Goal: Task Accomplishment & Management: Complete application form

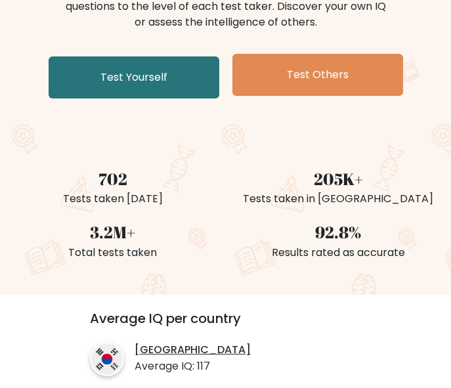
scroll to position [197, 0]
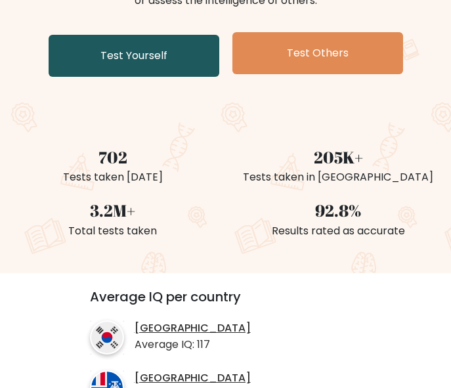
click at [178, 64] on link "Test Yourself" at bounding box center [134, 56] width 171 height 42
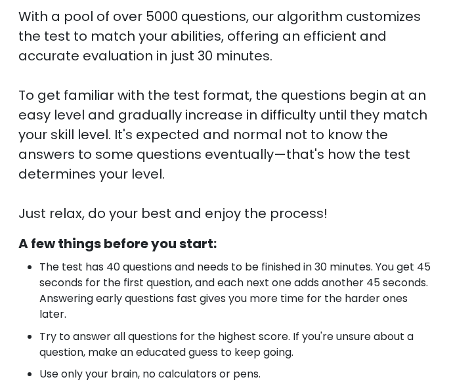
scroll to position [394, 0]
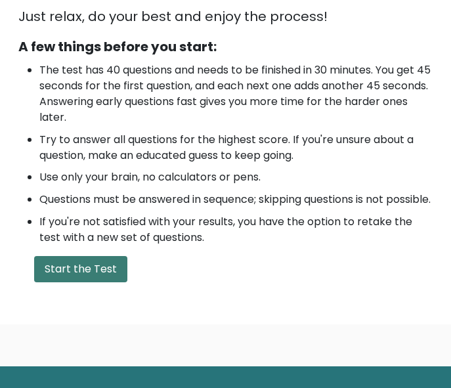
click at [93, 282] on button "Start the Test" at bounding box center [80, 269] width 93 height 26
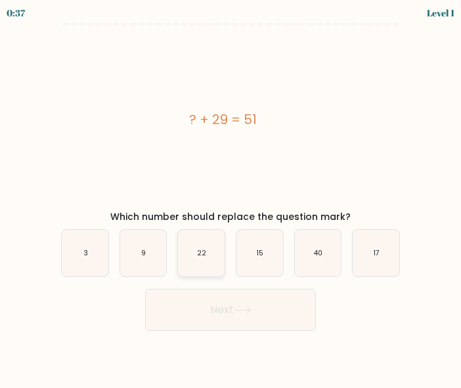
click at [201, 255] on text "22" at bounding box center [201, 253] width 9 height 10
click at [230, 198] on input "c. 22" at bounding box center [230, 195] width 1 height 3
radio input "true"
click at [226, 299] on button "Next" at bounding box center [230, 310] width 171 height 42
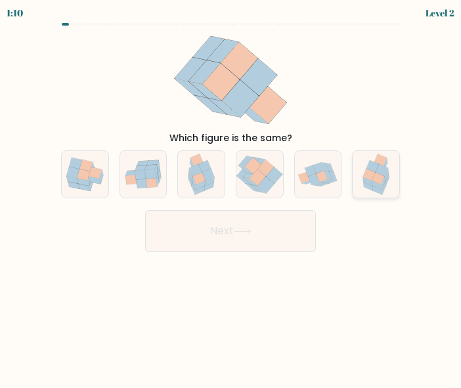
click at [373, 174] on icon at bounding box center [369, 175] width 12 height 12
click at [231, 194] on input "f." at bounding box center [230, 195] width 1 height 3
radio input "true"
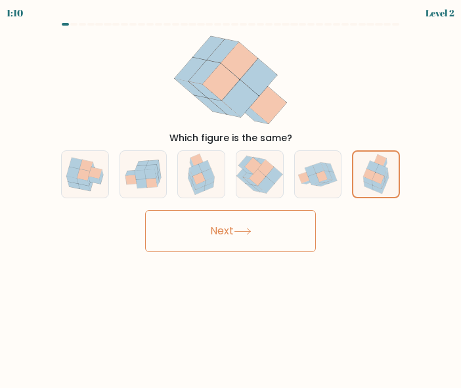
click at [286, 226] on button "Next" at bounding box center [230, 231] width 171 height 42
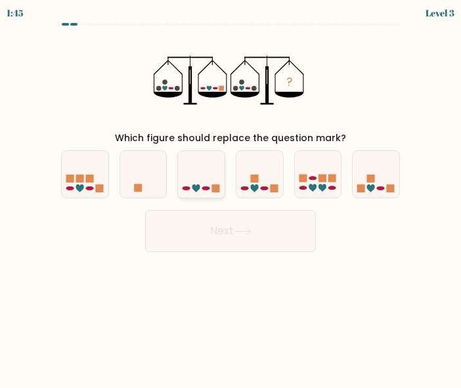
click at [207, 191] on icon at bounding box center [201, 174] width 47 height 39
click at [230, 194] on input "c." at bounding box center [230, 195] width 1 height 3
radio input "true"
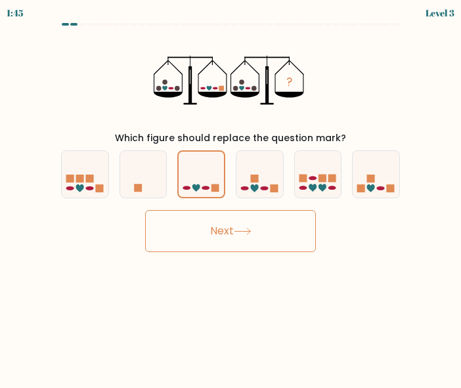
click at [224, 236] on button "Next" at bounding box center [230, 231] width 171 height 42
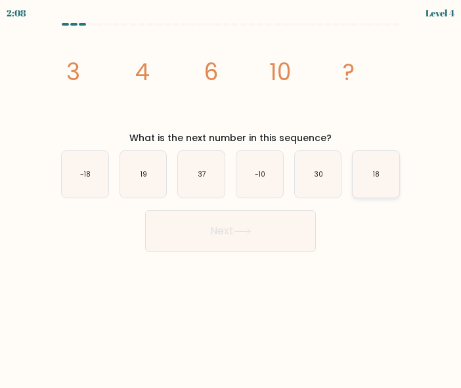
click at [365, 173] on icon "18" at bounding box center [375, 174] width 47 height 47
click at [231, 194] on input "f. 18" at bounding box center [230, 195] width 1 height 3
radio input "true"
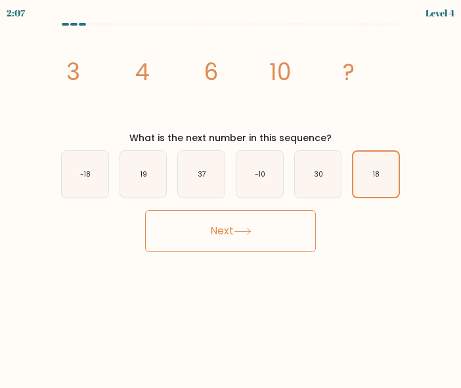
click at [283, 228] on button "Next" at bounding box center [230, 231] width 171 height 42
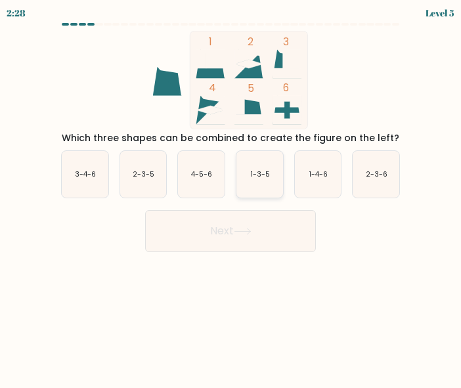
click at [252, 168] on icon "1-3-5" at bounding box center [259, 174] width 47 height 47
click at [231, 194] on input "d. 1-3-5" at bounding box center [230, 195] width 1 height 3
radio input "true"
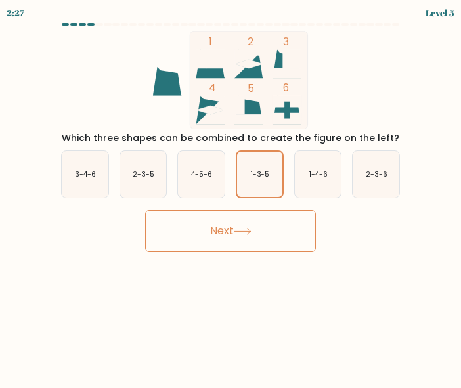
click at [245, 216] on button "Next" at bounding box center [230, 231] width 171 height 42
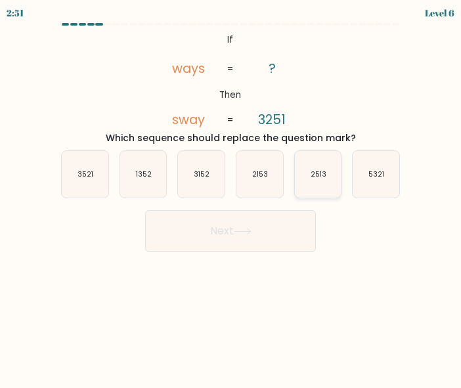
click at [312, 177] on text "2513" at bounding box center [318, 174] width 16 height 10
click at [231, 194] on input "e. 2513" at bounding box center [230, 195] width 1 height 3
radio input "true"
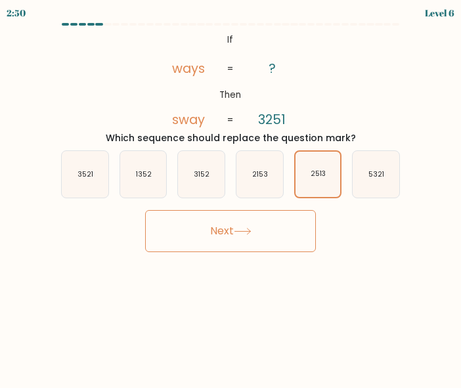
click at [276, 238] on button "Next" at bounding box center [230, 231] width 171 height 42
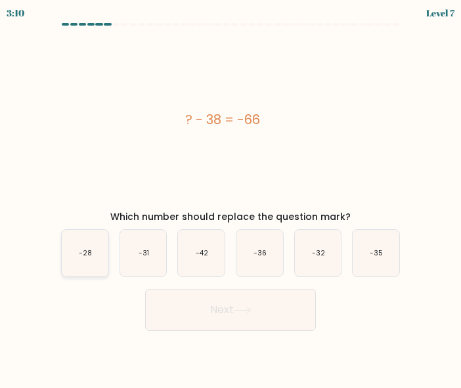
click at [92, 257] on icon "-28" at bounding box center [85, 253] width 47 height 47
click at [230, 198] on input "a. -28" at bounding box center [230, 195] width 1 height 3
radio input "true"
click at [251, 305] on button "Next" at bounding box center [230, 310] width 171 height 42
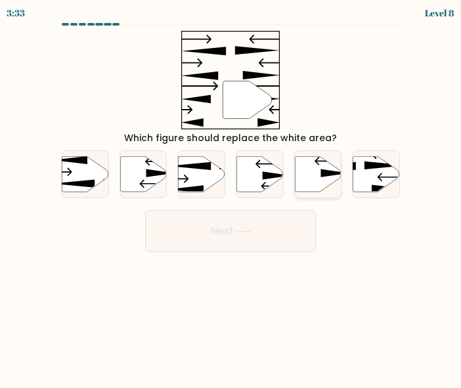
click at [319, 173] on icon at bounding box center [318, 173] width 47 height 35
click at [231, 194] on input "e." at bounding box center [230, 195] width 1 height 3
radio input "true"
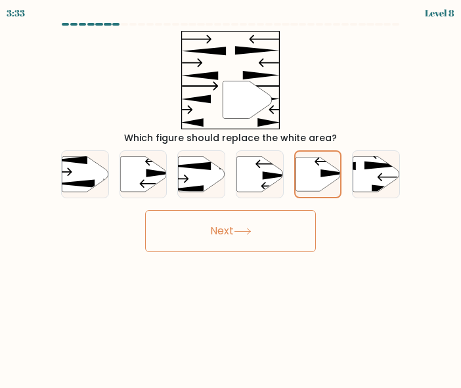
click at [263, 242] on button "Next" at bounding box center [230, 231] width 171 height 42
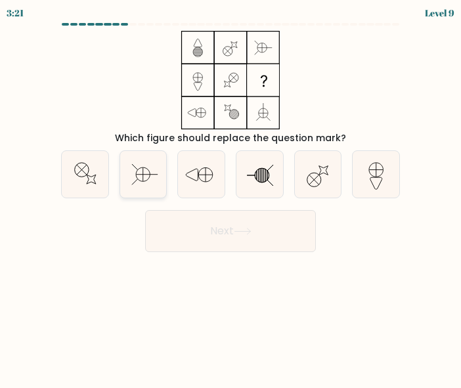
click at [135, 180] on icon at bounding box center [143, 174] width 47 height 47
click at [230, 194] on input "b." at bounding box center [230, 195] width 1 height 3
radio input "true"
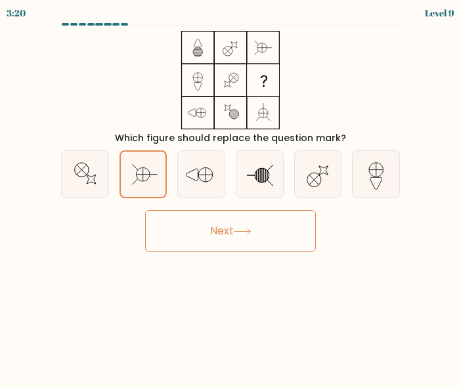
click at [177, 218] on button "Next" at bounding box center [230, 231] width 171 height 42
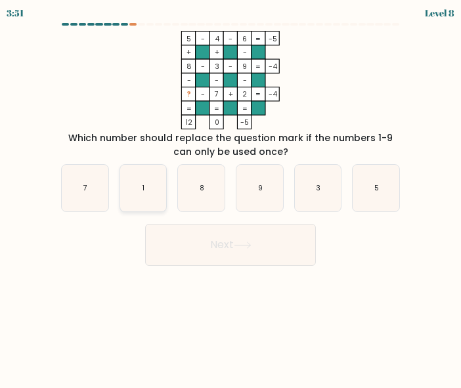
click at [148, 185] on icon "1" at bounding box center [143, 188] width 47 height 47
click at [230, 194] on input "b. 1" at bounding box center [230, 195] width 1 height 3
radio input "true"
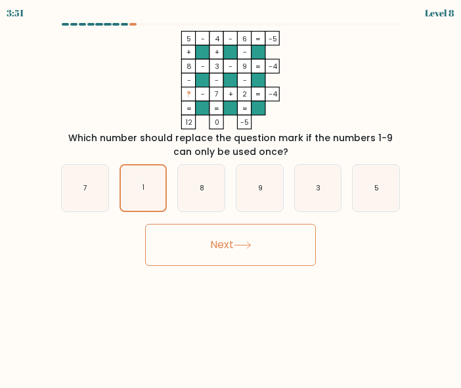
click at [221, 241] on button "Next" at bounding box center [230, 245] width 171 height 42
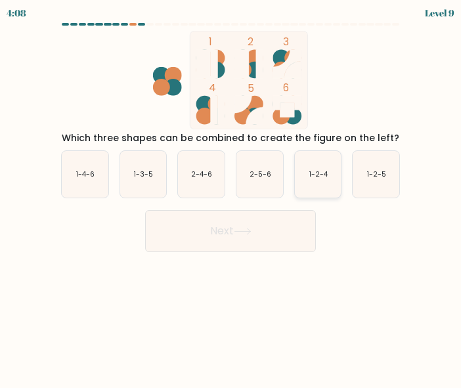
click at [323, 175] on text "1-2-4" at bounding box center [318, 174] width 19 height 10
click at [231, 194] on input "e. 1-2-4" at bounding box center [230, 195] width 1 height 3
radio input "true"
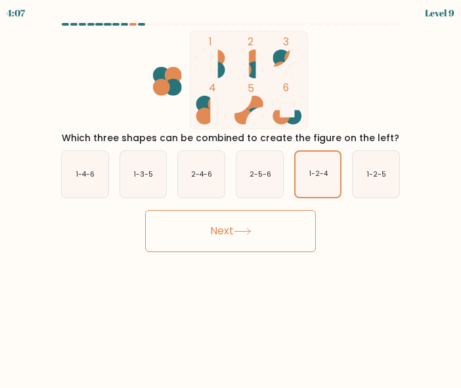
click at [286, 229] on button "Next" at bounding box center [230, 231] width 171 height 42
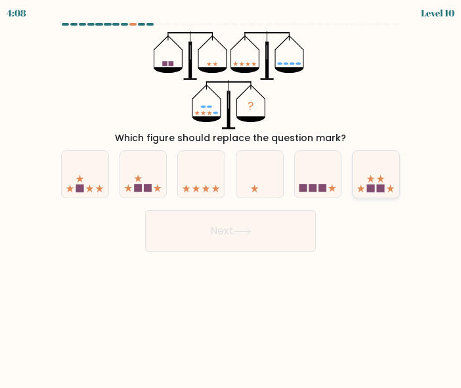
click at [379, 177] on icon at bounding box center [375, 174] width 47 height 39
click at [231, 194] on input "f." at bounding box center [230, 195] width 1 height 3
radio input "true"
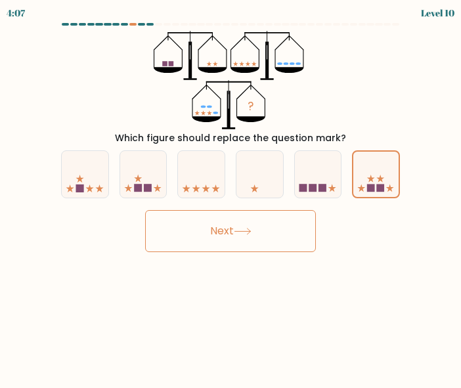
click at [284, 238] on button "Next" at bounding box center [230, 231] width 171 height 42
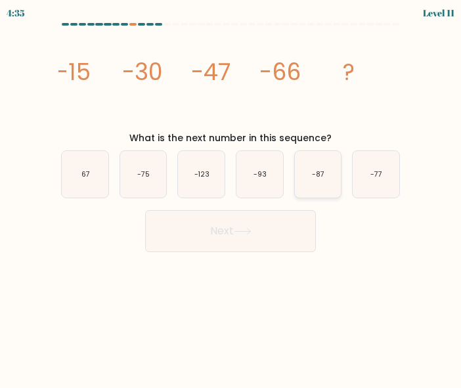
click at [318, 166] on icon "-87" at bounding box center [318, 174] width 47 height 47
click at [231, 194] on input "e. -87" at bounding box center [230, 195] width 1 height 3
radio input "true"
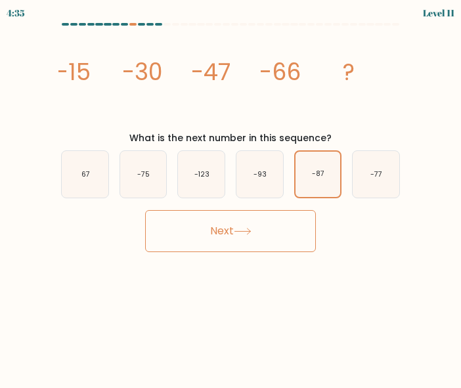
click at [272, 227] on button "Next" at bounding box center [230, 231] width 171 height 42
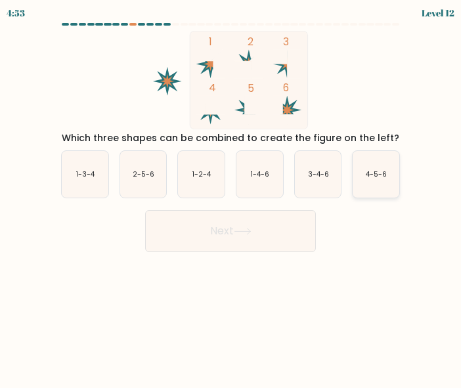
click at [379, 176] on text "4-5-6" at bounding box center [376, 174] width 21 height 10
click at [231, 194] on input "f. 4-5-6" at bounding box center [230, 195] width 1 height 3
radio input "true"
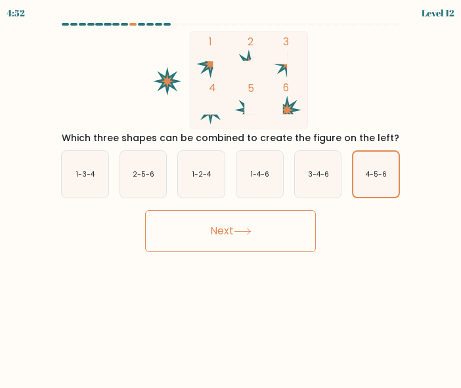
click at [276, 236] on button "Next" at bounding box center [230, 231] width 171 height 42
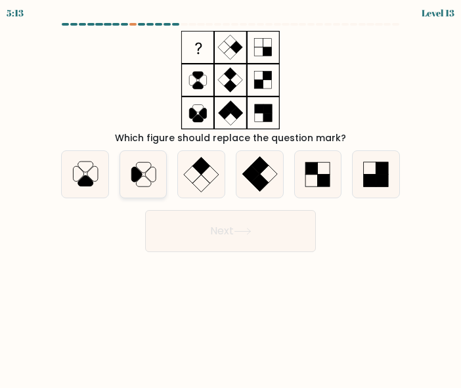
click at [137, 180] on icon at bounding box center [136, 174] width 11 height 15
click at [230, 194] on input "b." at bounding box center [230, 195] width 1 height 3
radio input "true"
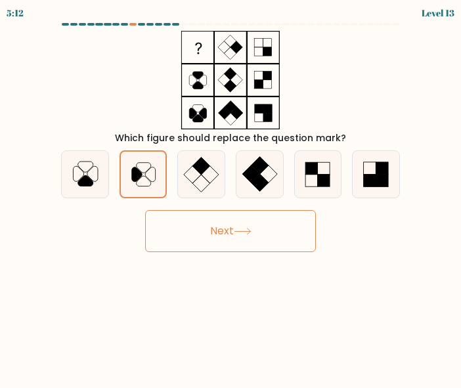
click at [240, 226] on button "Next" at bounding box center [230, 231] width 171 height 42
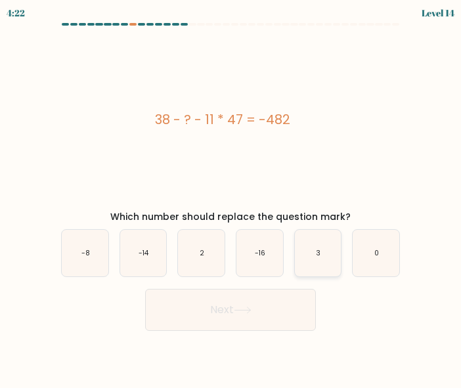
click at [304, 255] on icon "3" at bounding box center [318, 253] width 47 height 47
click at [231, 198] on input "e. 3" at bounding box center [230, 195] width 1 height 3
radio input "true"
click at [270, 301] on button "Next" at bounding box center [230, 310] width 171 height 42
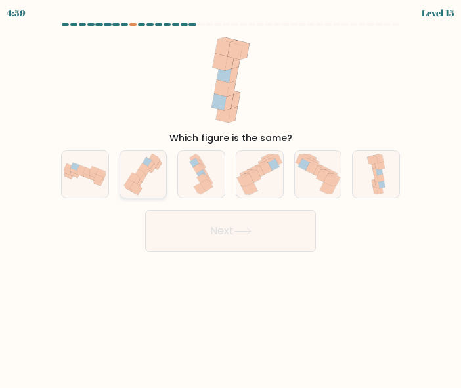
click at [165, 172] on icon at bounding box center [143, 174] width 44 height 47
click at [230, 194] on input "b." at bounding box center [230, 195] width 1 height 3
radio input "true"
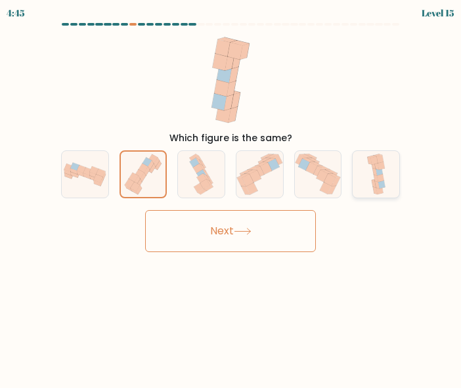
click at [371, 164] on icon at bounding box center [376, 174] width 22 height 47
click at [231, 194] on input "f." at bounding box center [230, 195] width 1 height 3
radio input "true"
click at [282, 226] on button "Next" at bounding box center [230, 231] width 171 height 42
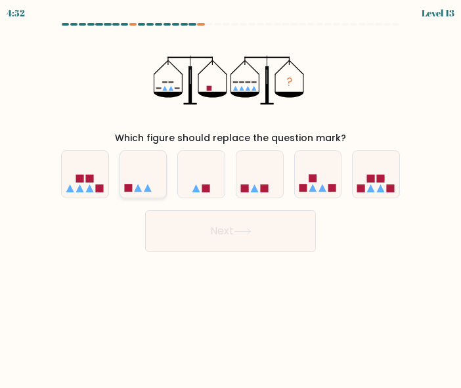
click at [149, 189] on icon at bounding box center [148, 188] width 8 height 8
click at [230, 194] on input "b." at bounding box center [230, 195] width 1 height 3
radio input "true"
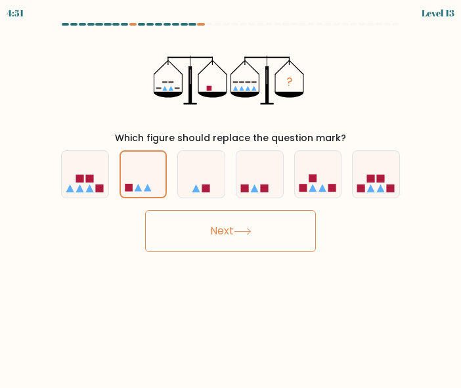
click at [228, 229] on button "Next" at bounding box center [230, 231] width 171 height 42
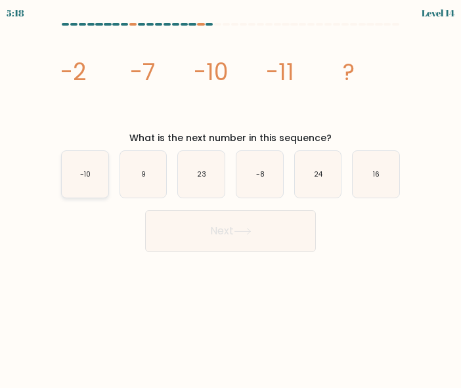
click at [99, 180] on icon "-10" at bounding box center [85, 174] width 47 height 47
click at [230, 194] on input "a. -10" at bounding box center [230, 195] width 1 height 3
radio input "true"
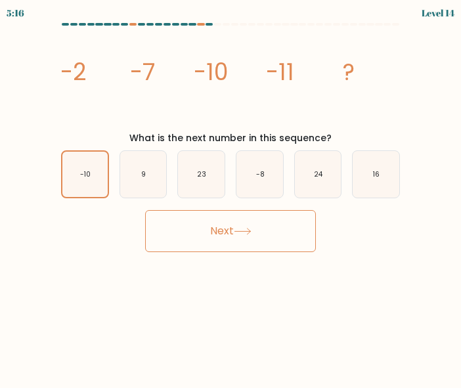
click at [184, 230] on button "Next" at bounding box center [230, 231] width 171 height 42
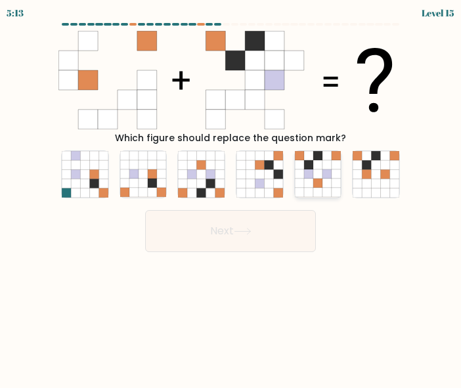
click at [315, 169] on icon at bounding box center [317, 165] width 9 height 9
click at [231, 194] on input "e." at bounding box center [230, 195] width 1 height 3
radio input "true"
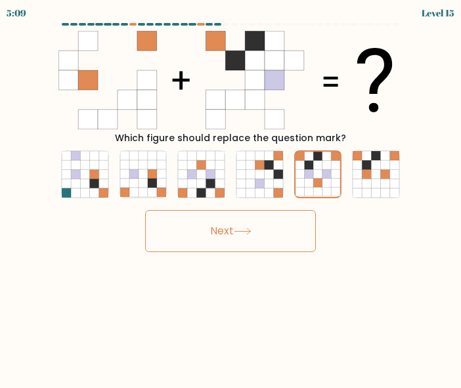
click at [225, 237] on button "Next" at bounding box center [230, 231] width 171 height 42
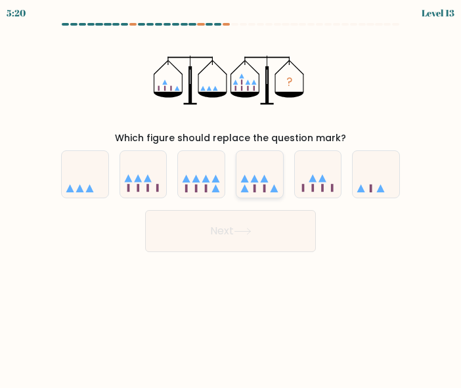
click at [265, 182] on icon at bounding box center [264, 179] width 8 height 8
click at [231, 194] on input "d." at bounding box center [230, 195] width 1 height 3
radio input "true"
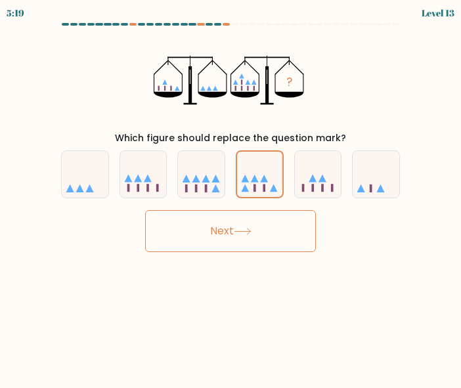
click at [260, 219] on button "Next" at bounding box center [230, 231] width 171 height 42
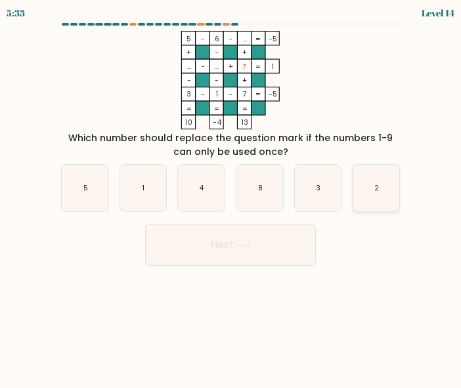
click at [371, 195] on icon "2" at bounding box center [375, 188] width 47 height 47
click at [231, 195] on input "f. 2" at bounding box center [230, 195] width 1 height 3
radio input "true"
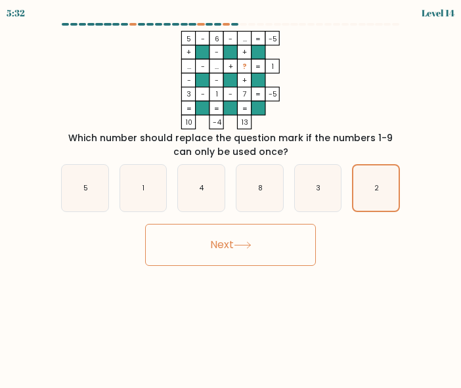
click at [268, 253] on button "Next" at bounding box center [230, 245] width 171 height 42
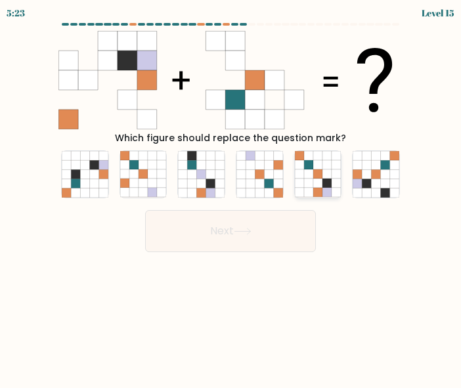
click at [322, 179] on icon at bounding box center [318, 174] width 47 height 47
click at [231, 194] on input "e." at bounding box center [230, 195] width 1 height 3
radio input "true"
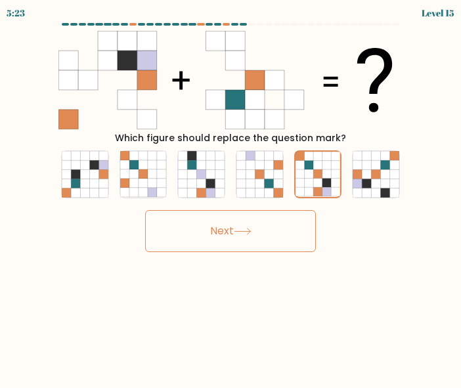
click at [256, 237] on button "Next" at bounding box center [230, 231] width 171 height 42
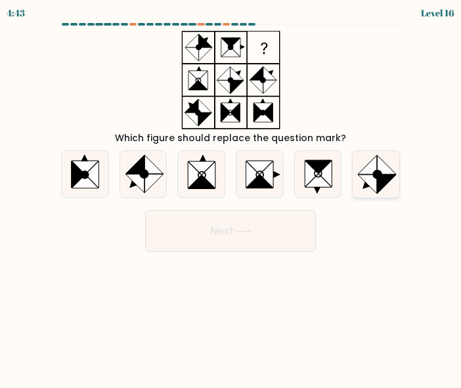
click at [381, 175] on ellipse at bounding box center [377, 175] width 12 height 12
click at [231, 194] on input "f." at bounding box center [230, 195] width 1 height 3
radio input "true"
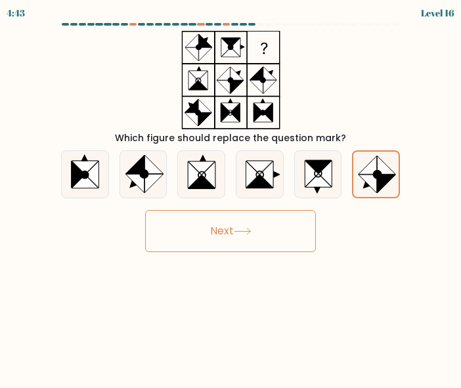
click at [238, 235] on icon at bounding box center [243, 231] width 18 height 7
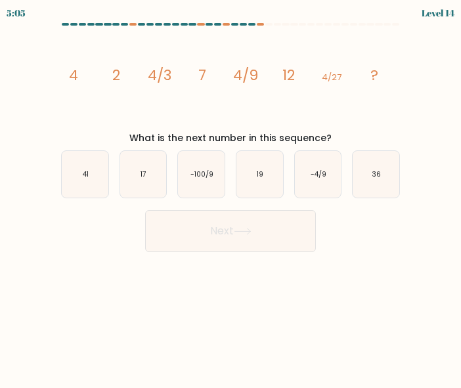
drag, startPoint x: 101, startPoint y: 53, endPoint x: 100, endPoint y: 103, distance: 49.9
click at [100, 103] on icon "image/svg+xml 4 2 4/3 7 4/9 12 4/27 ?" at bounding box center [230, 80] width 344 height 98
click at [138, 175] on icon "17" at bounding box center [143, 174] width 47 height 47
click at [230, 194] on input "b. 17" at bounding box center [230, 195] width 1 height 3
radio input "true"
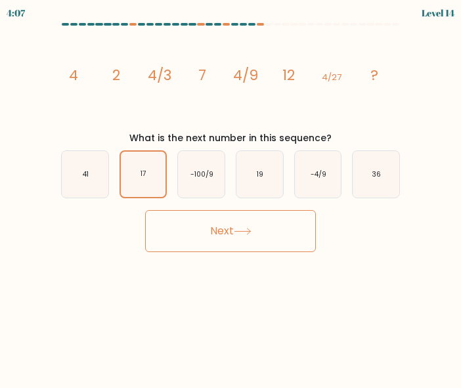
click at [236, 237] on button "Next" at bounding box center [230, 231] width 171 height 42
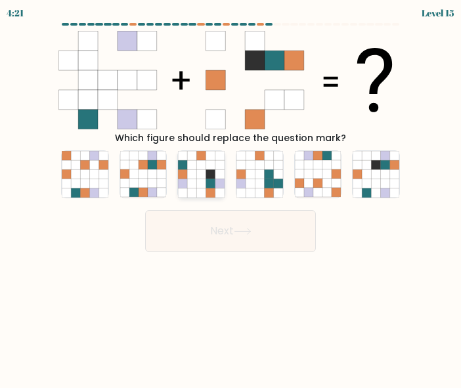
click at [204, 180] on icon at bounding box center [201, 183] width 9 height 9
click at [230, 194] on input "c." at bounding box center [230, 195] width 1 height 3
radio input "true"
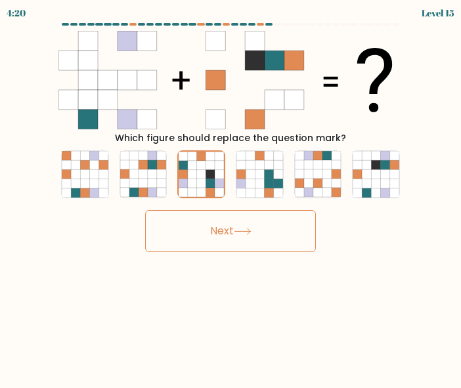
click at [230, 230] on button "Next" at bounding box center [230, 231] width 171 height 42
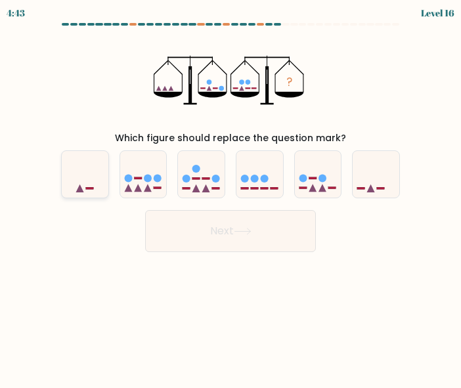
click at [91, 179] on icon at bounding box center [85, 174] width 47 height 39
click at [230, 194] on input "a." at bounding box center [230, 195] width 1 height 3
radio input "true"
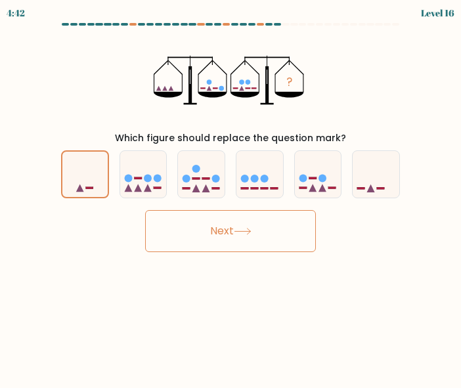
click at [232, 238] on button "Next" at bounding box center [230, 231] width 171 height 42
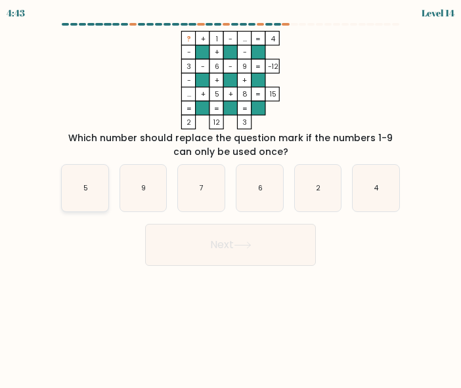
click at [78, 187] on icon "5" at bounding box center [85, 188] width 47 height 47
click at [230, 194] on input "a. 5" at bounding box center [230, 195] width 1 height 3
radio input "true"
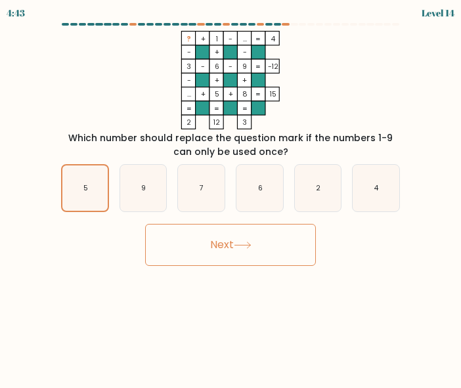
click at [233, 243] on button "Next" at bounding box center [230, 245] width 171 height 42
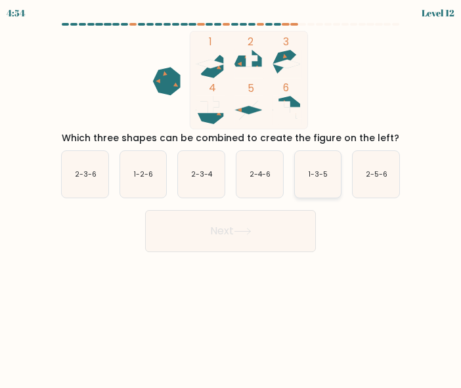
click at [327, 165] on icon "1-3-5" at bounding box center [318, 174] width 47 height 47
click at [231, 194] on input "e. 1-3-5" at bounding box center [230, 195] width 1 height 3
radio input "true"
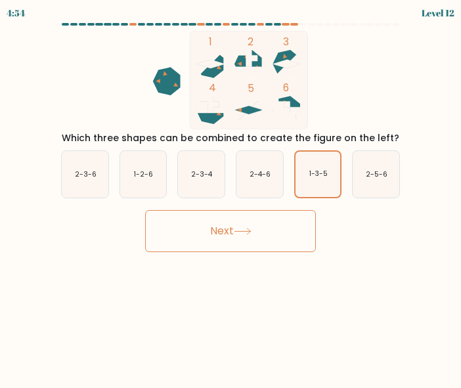
click at [259, 242] on button "Next" at bounding box center [230, 231] width 171 height 42
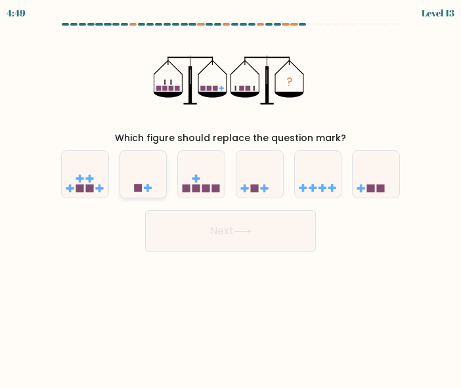
click at [150, 180] on icon at bounding box center [143, 174] width 47 height 39
click at [230, 194] on input "b." at bounding box center [230, 195] width 1 height 3
radio input "true"
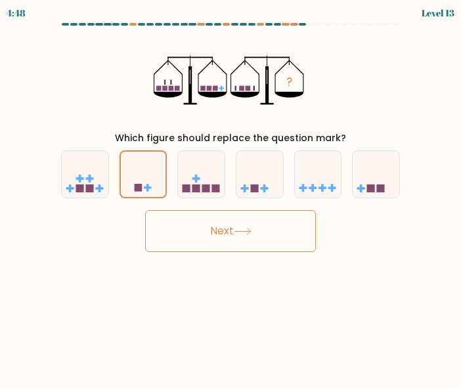
click at [224, 232] on button "Next" at bounding box center [230, 231] width 171 height 42
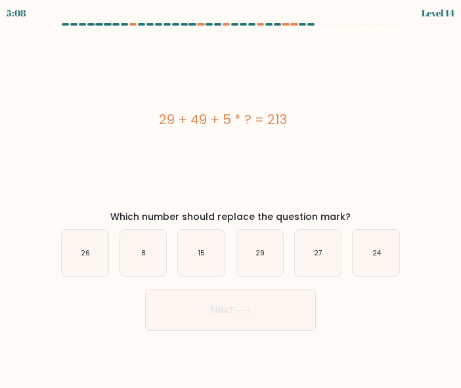
drag, startPoint x: 308, startPoint y: 249, endPoint x: 290, endPoint y: 236, distance: 22.6
click at [308, 249] on icon "27" at bounding box center [318, 253] width 47 height 47
click at [231, 198] on input "e. 27" at bounding box center [230, 195] width 1 height 3
radio input "true"
click at [253, 323] on button "Next" at bounding box center [230, 310] width 171 height 42
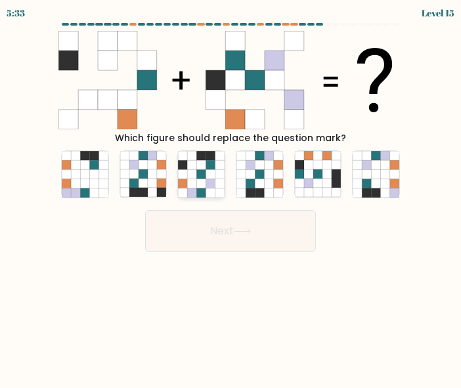
click at [203, 191] on icon at bounding box center [201, 192] width 9 height 9
click at [230, 194] on input "c." at bounding box center [230, 195] width 1 height 3
radio input "true"
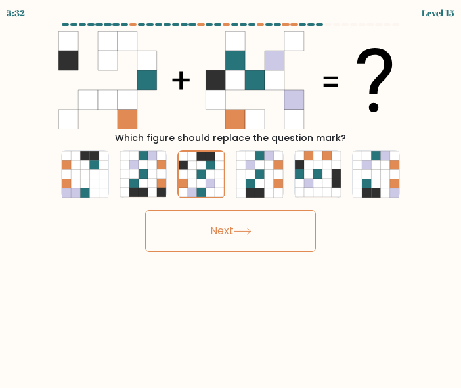
click at [232, 240] on button "Next" at bounding box center [230, 231] width 171 height 42
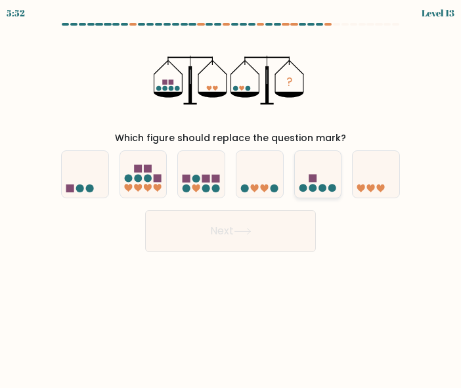
click at [325, 153] on div at bounding box center [318, 174] width 48 height 48
click at [231, 194] on input "e." at bounding box center [230, 195] width 1 height 3
radio input "true"
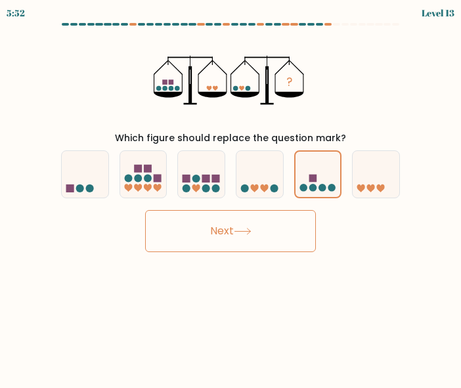
click at [247, 243] on button "Next" at bounding box center [230, 231] width 171 height 42
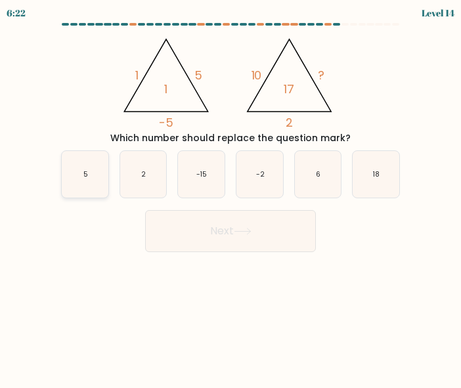
click at [87, 184] on icon "5" at bounding box center [85, 174] width 47 height 47
click at [230, 194] on input "a. 5" at bounding box center [230, 195] width 1 height 3
radio input "true"
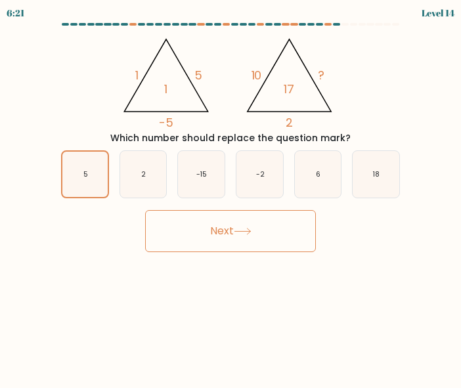
click at [204, 210] on button "Next" at bounding box center [230, 231] width 171 height 42
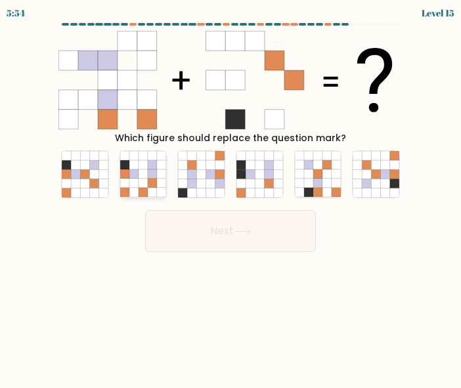
click at [152, 175] on icon at bounding box center [152, 174] width 9 height 9
click at [230, 194] on input "b." at bounding box center [230, 195] width 1 height 3
radio input "true"
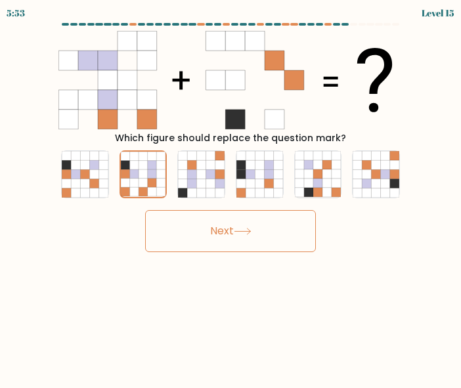
click at [255, 238] on button "Next" at bounding box center [230, 231] width 171 height 42
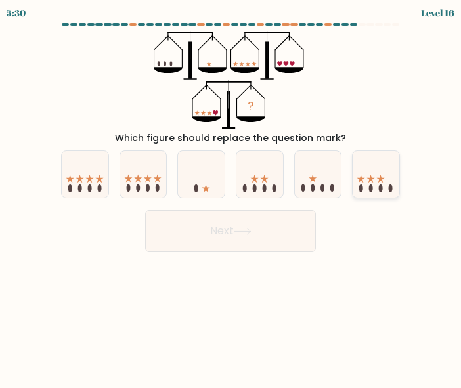
click at [389, 191] on ellipse at bounding box center [391, 188] width 4 height 8
click at [231, 194] on input "f." at bounding box center [230, 195] width 1 height 3
radio input "true"
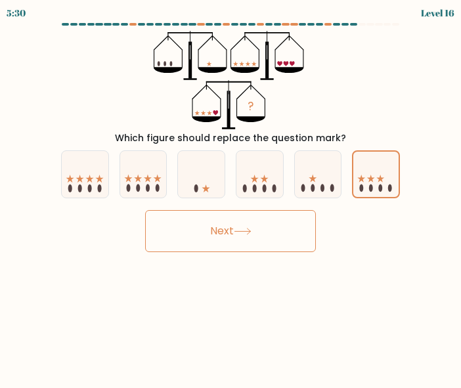
click at [286, 245] on button "Next" at bounding box center [230, 231] width 171 height 42
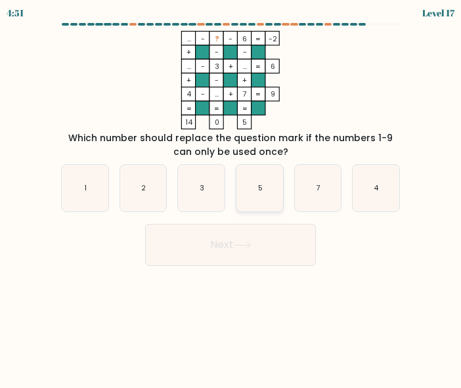
click at [261, 192] on text "5" at bounding box center [260, 188] width 5 height 10
click at [231, 194] on input "d. 5" at bounding box center [230, 195] width 1 height 3
radio input "true"
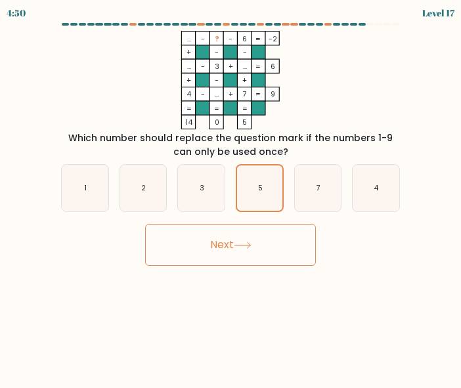
click at [254, 233] on button "Next" at bounding box center [230, 245] width 171 height 42
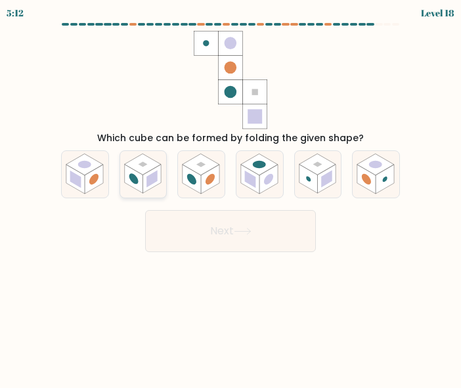
click at [129, 177] on circle at bounding box center [133, 179] width 9 height 14
click at [230, 194] on input "b." at bounding box center [230, 195] width 1 height 3
radio input "true"
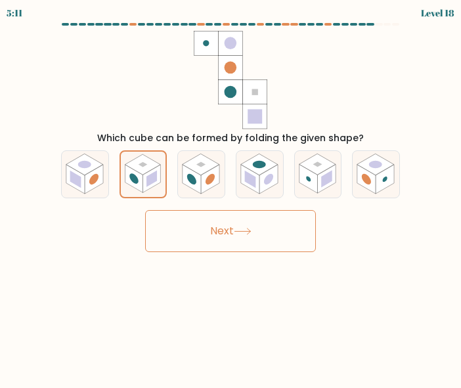
click at [195, 227] on button "Next" at bounding box center [230, 231] width 171 height 42
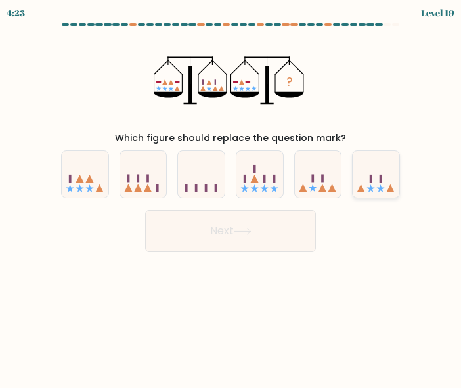
click at [359, 185] on icon at bounding box center [375, 174] width 47 height 39
click at [231, 194] on input "f." at bounding box center [230, 195] width 1 height 3
radio input "true"
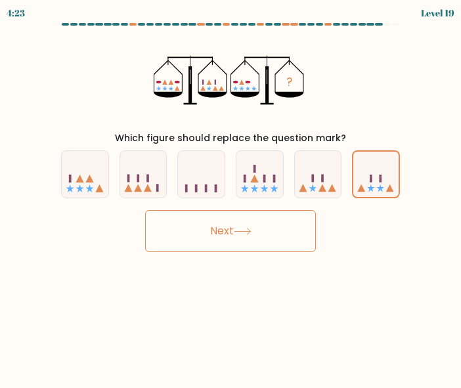
click at [244, 239] on button "Next" at bounding box center [230, 231] width 171 height 42
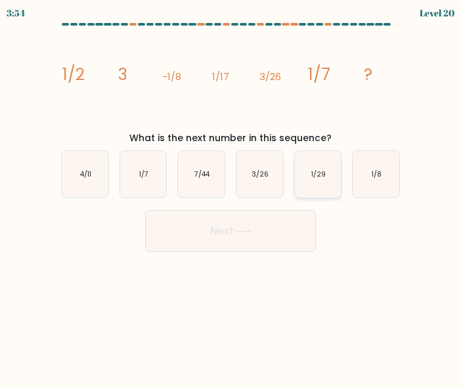
click at [315, 172] on text "1/29" at bounding box center [318, 174] width 14 height 10
click at [231, 194] on input "e. 1/29" at bounding box center [230, 195] width 1 height 3
radio input "true"
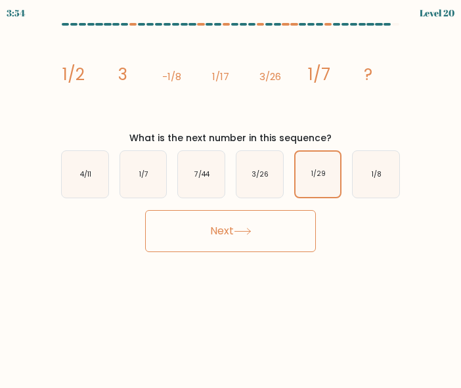
click at [270, 221] on button "Next" at bounding box center [230, 231] width 171 height 42
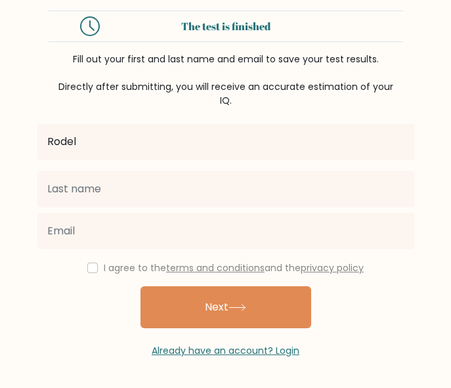
type input "Rodel"
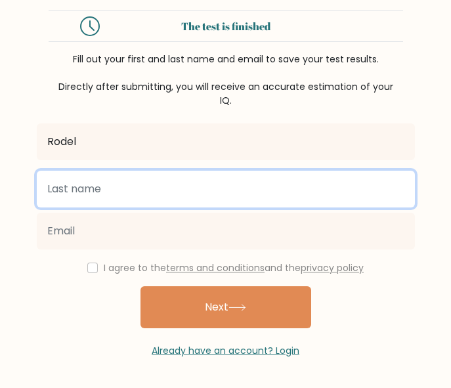
click at [127, 193] on input "text" at bounding box center [226, 189] width 378 height 37
type input "Bantog"
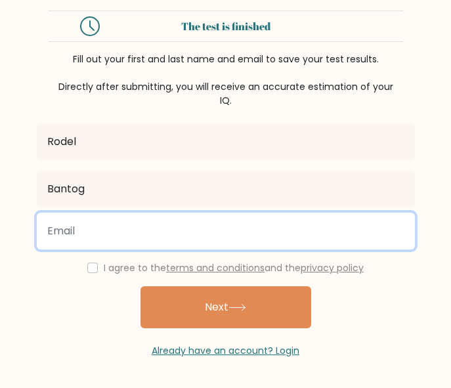
click at [83, 234] on input "email" at bounding box center [226, 231] width 378 height 37
type input "[EMAIL_ADDRESS][DOMAIN_NAME]"
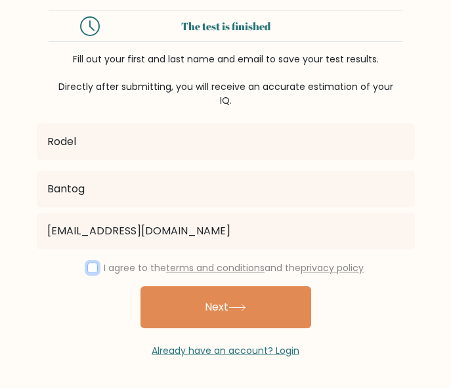
click at [91, 270] on input "checkbox" at bounding box center [92, 268] width 11 height 11
checkbox input "true"
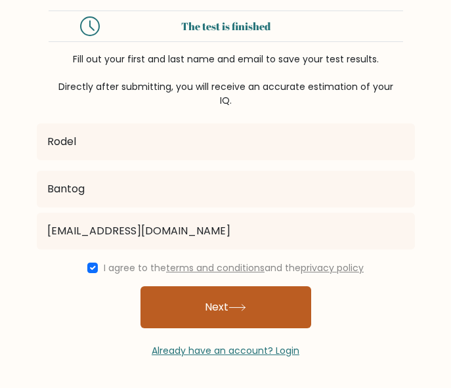
click at [197, 312] on button "Next" at bounding box center [225, 307] width 171 height 42
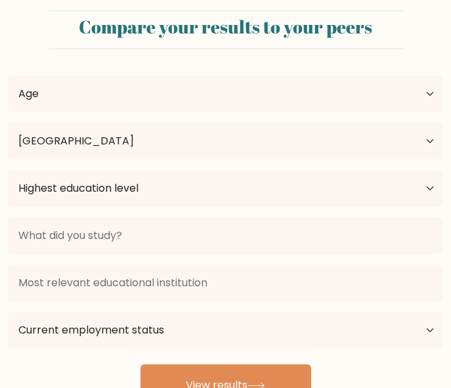
select select "PH"
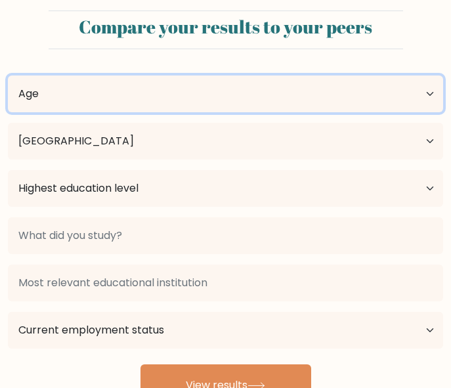
click at [180, 108] on select "Age Under [DEMOGRAPHIC_DATA] [DEMOGRAPHIC_DATA] [DEMOGRAPHIC_DATA] [DEMOGRAPHIC…" at bounding box center [225, 93] width 435 height 37
click at [8, 75] on select "Age Under [DEMOGRAPHIC_DATA] [DEMOGRAPHIC_DATA] [DEMOGRAPHIC_DATA] [DEMOGRAPHIC…" at bounding box center [225, 93] width 435 height 37
click at [62, 98] on select "Age Under [DEMOGRAPHIC_DATA] [DEMOGRAPHIC_DATA] [DEMOGRAPHIC_DATA] [DEMOGRAPHIC…" at bounding box center [225, 93] width 435 height 37
select select "25_34"
click at [8, 75] on select "Age Under [DEMOGRAPHIC_DATA] [DEMOGRAPHIC_DATA] [DEMOGRAPHIC_DATA] [DEMOGRAPHIC…" at bounding box center [225, 93] width 435 height 37
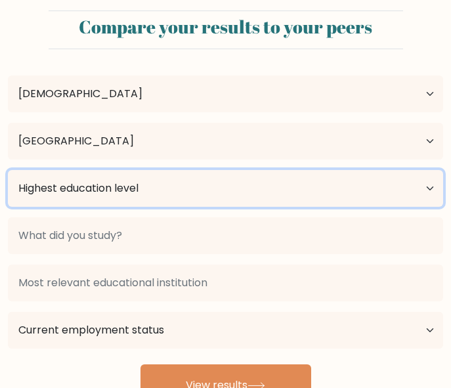
click at [100, 190] on select "Highest education level No schooling Primary Lower Secondary Upper Secondary Oc…" at bounding box center [225, 188] width 435 height 37
select select "bachelors_degree"
click at [8, 170] on select "Highest education level No schooling Primary Lower Secondary Upper Secondary Oc…" at bounding box center [225, 188] width 435 height 37
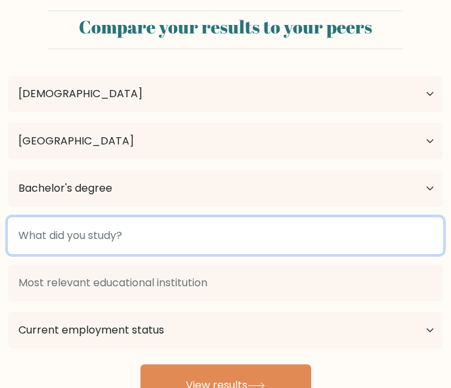
click at [83, 228] on input at bounding box center [225, 235] width 435 height 37
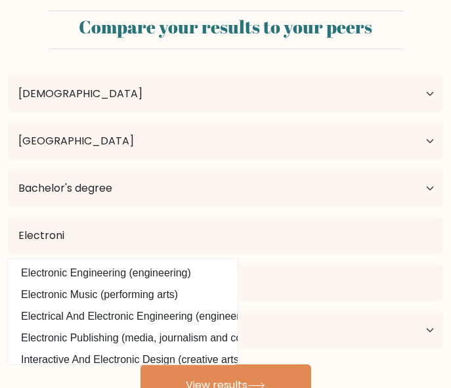
click at [103, 262] on datalist "Electronic Engineering (engineering) Electronic Music (performing arts) Electri…" at bounding box center [123, 311] width 230 height 105
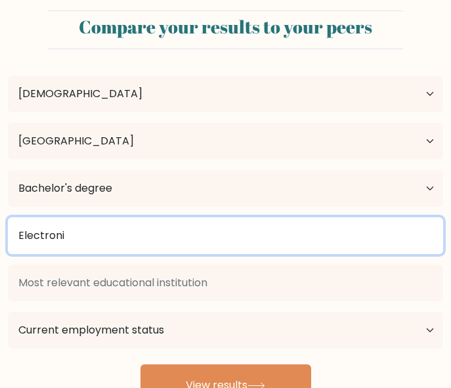
click at [98, 242] on input "Electroni" at bounding box center [225, 235] width 435 height 37
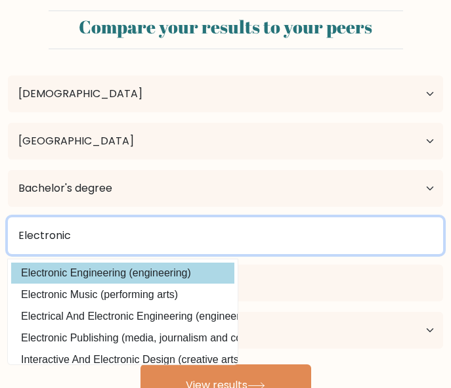
type input "Electronic"
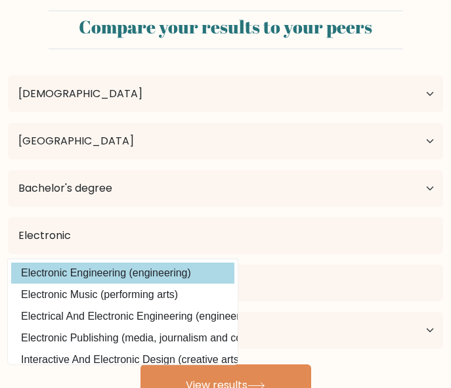
click at [121, 271] on div "[PERSON_NAME] Age Under [DEMOGRAPHIC_DATA] [DEMOGRAPHIC_DATA] [DEMOGRAPHIC_DATA…" at bounding box center [225, 233] width 451 height 347
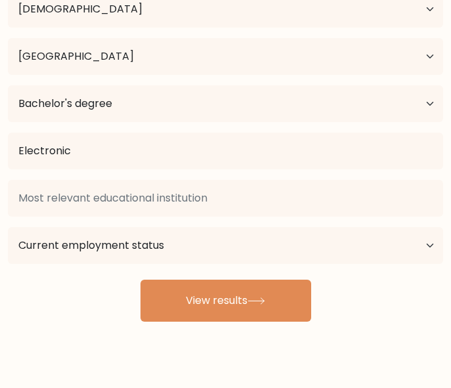
scroll to position [110, 0]
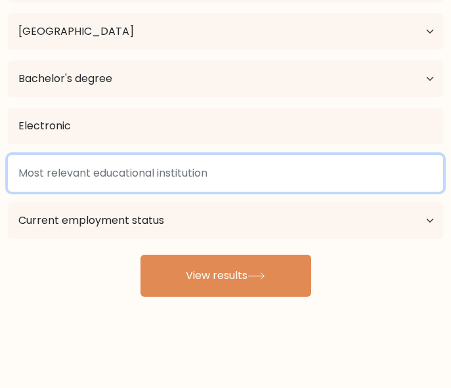
click at [161, 180] on input at bounding box center [225, 173] width 435 height 37
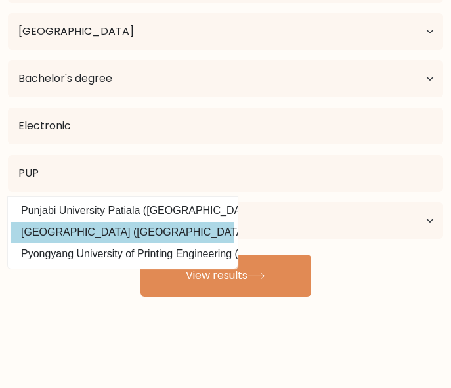
click at [159, 230] on option "[GEOGRAPHIC_DATA] ([GEOGRAPHIC_DATA])" at bounding box center [122, 232] width 223 height 21
type input "[GEOGRAPHIC_DATA]"
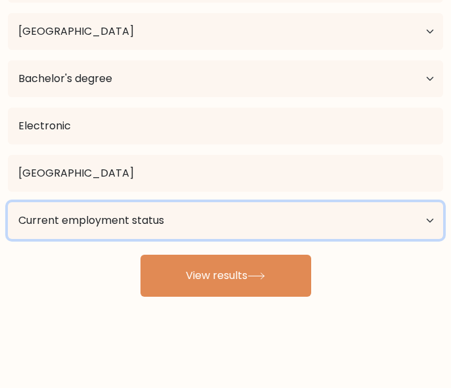
click at [105, 219] on select "Current employment status Employed Student Retired Other / prefer not to answer" at bounding box center [225, 220] width 435 height 37
select select "employed"
click at [8, 202] on select "Current employment status Employed Student Retired Other / prefer not to answer" at bounding box center [225, 220] width 435 height 37
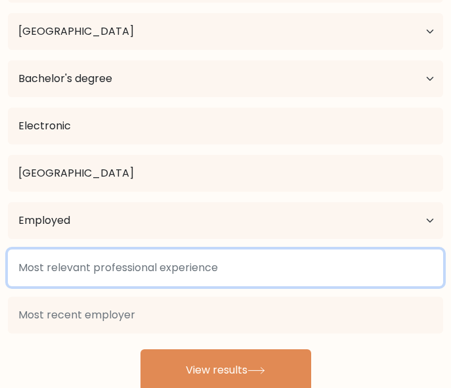
click at [128, 263] on input at bounding box center [225, 267] width 435 height 37
click at [136, 269] on input at bounding box center [225, 267] width 435 height 37
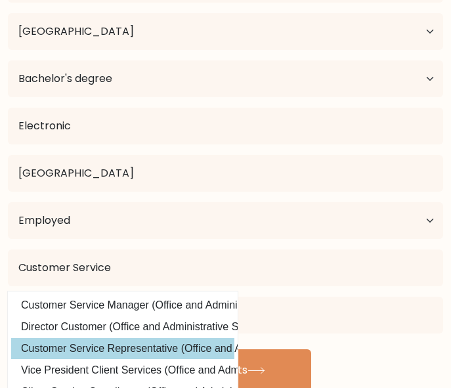
click at [138, 347] on option "Customer Service Representative (Office and Administrative Support)" at bounding box center [122, 348] width 223 height 21
type input "Customer Service Representative"
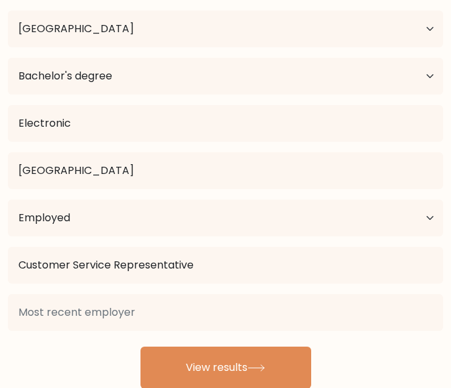
scroll to position [113, 0]
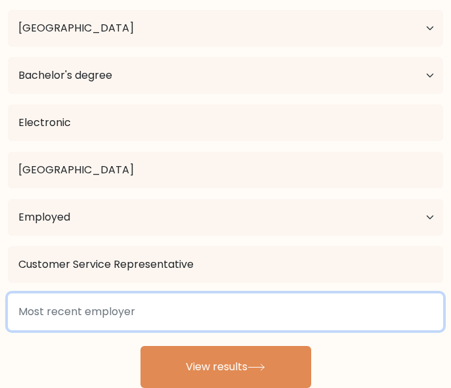
click at [150, 305] on input at bounding box center [225, 311] width 435 height 37
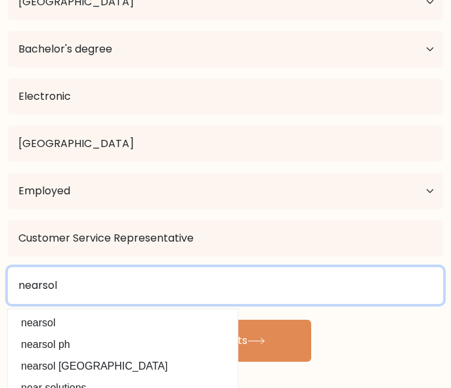
scroll to position [154, 0]
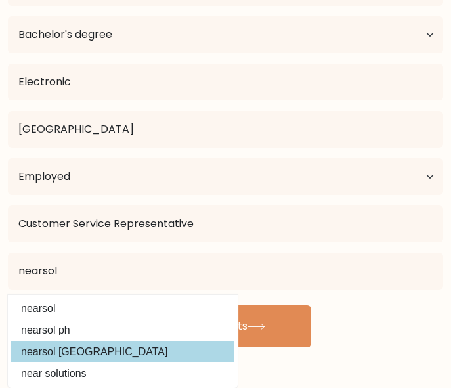
click at [79, 349] on option "nearsol [GEOGRAPHIC_DATA]" at bounding box center [122, 351] width 223 height 21
type input "nearsol [GEOGRAPHIC_DATA]"
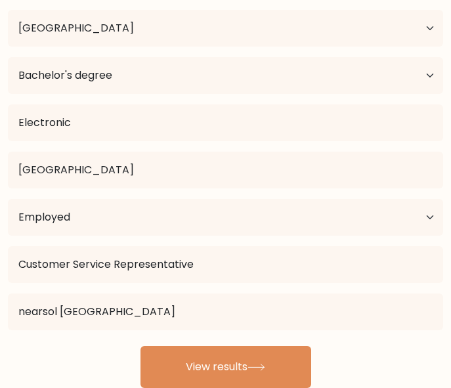
scroll to position [113, 0]
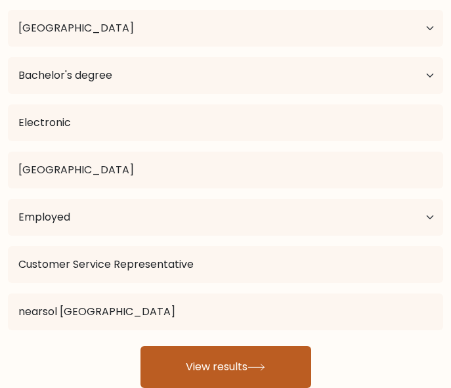
click at [238, 362] on button "View results" at bounding box center [225, 367] width 171 height 42
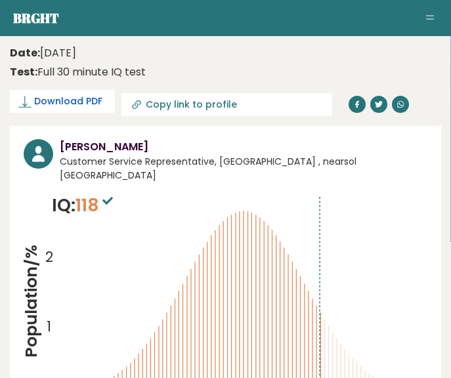
click at [79, 105] on span "Download PDF" at bounding box center [68, 102] width 68 height 14
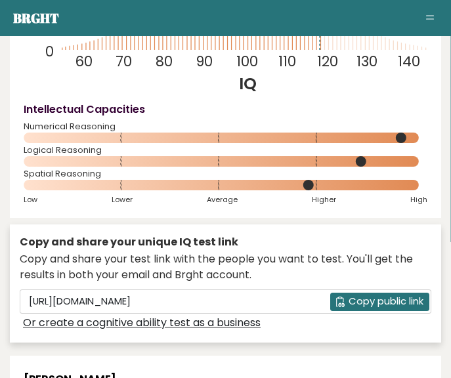
scroll to position [394, 0]
